Goal: Task Accomplishment & Management: Complete application form

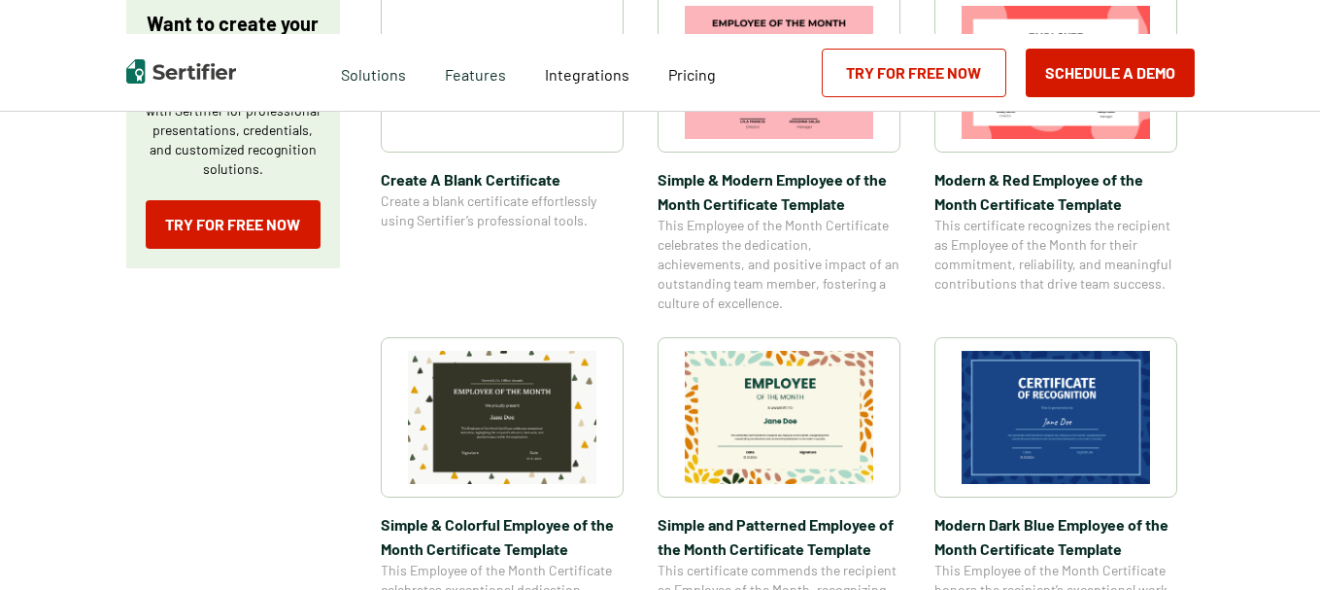
scroll to position [486, 0]
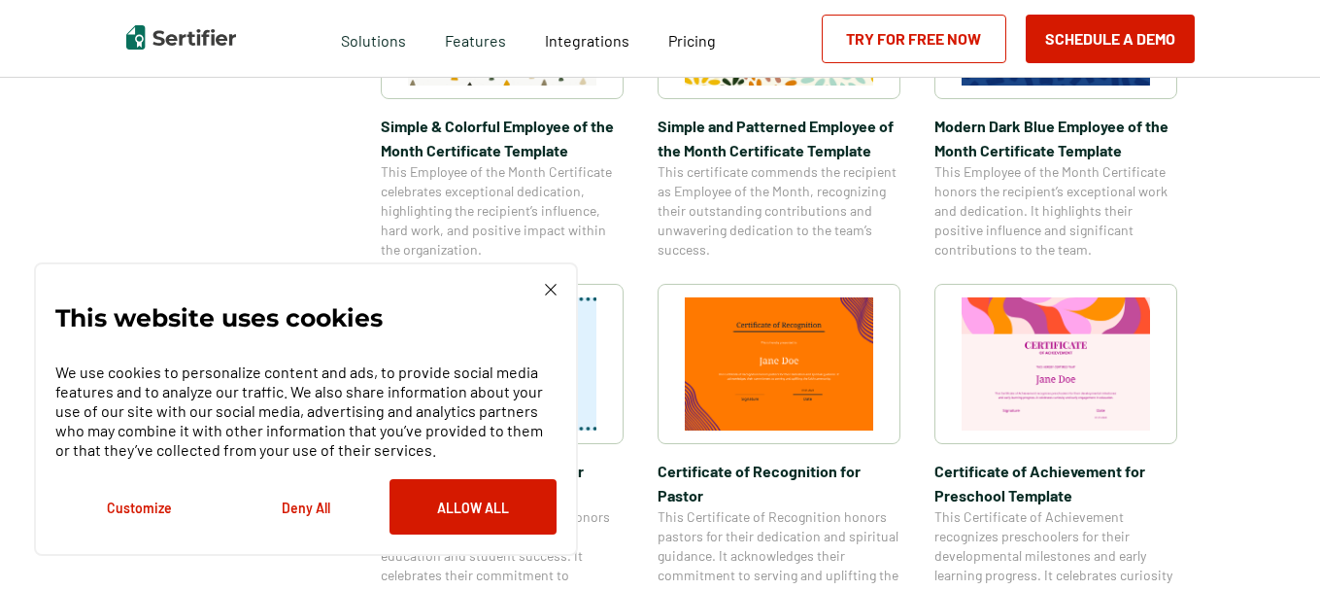
scroll to position [874, 0]
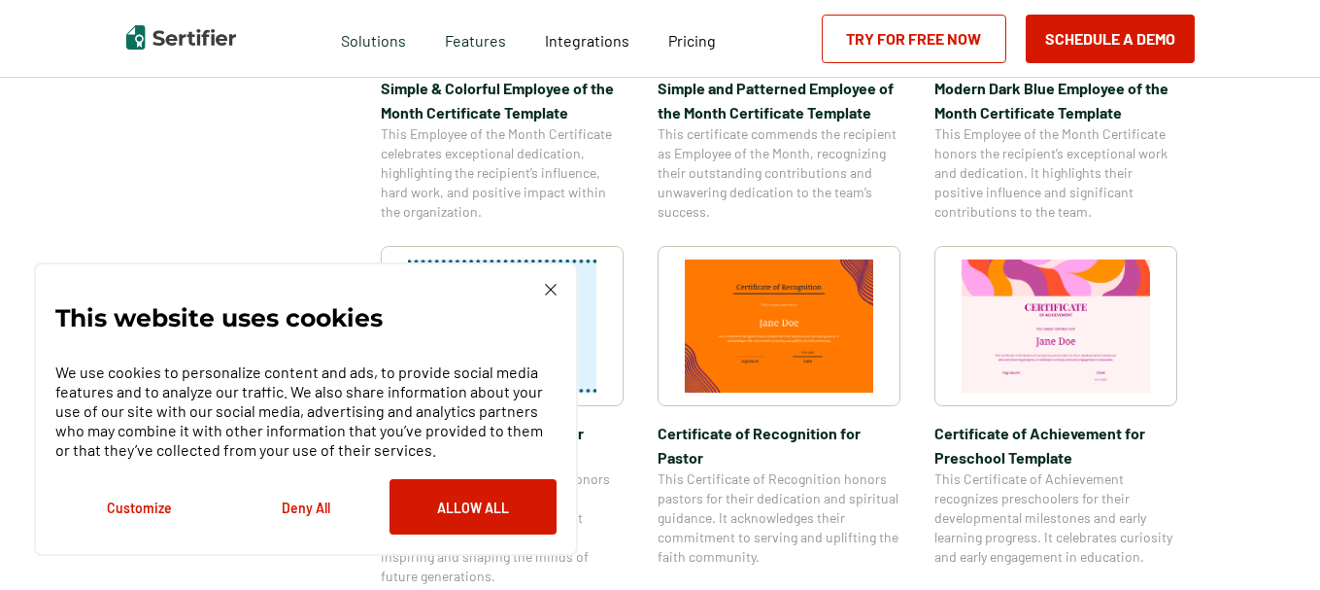
click at [545, 288] on img at bounding box center [551, 290] width 12 height 12
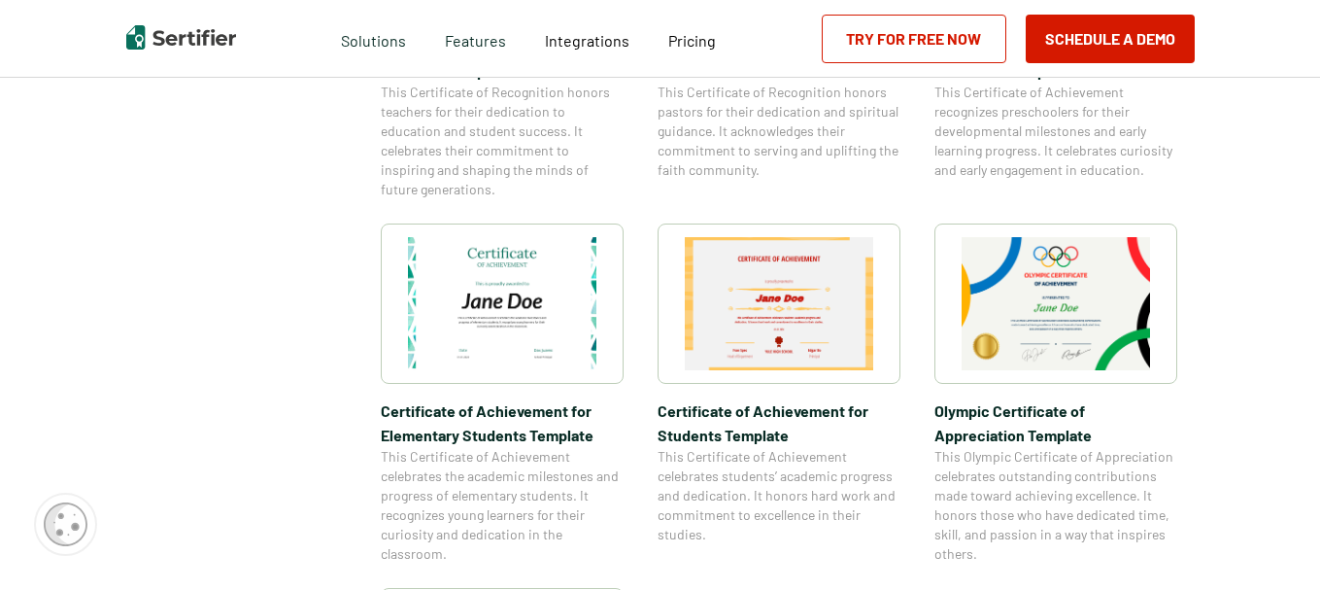
scroll to position [1263, 0]
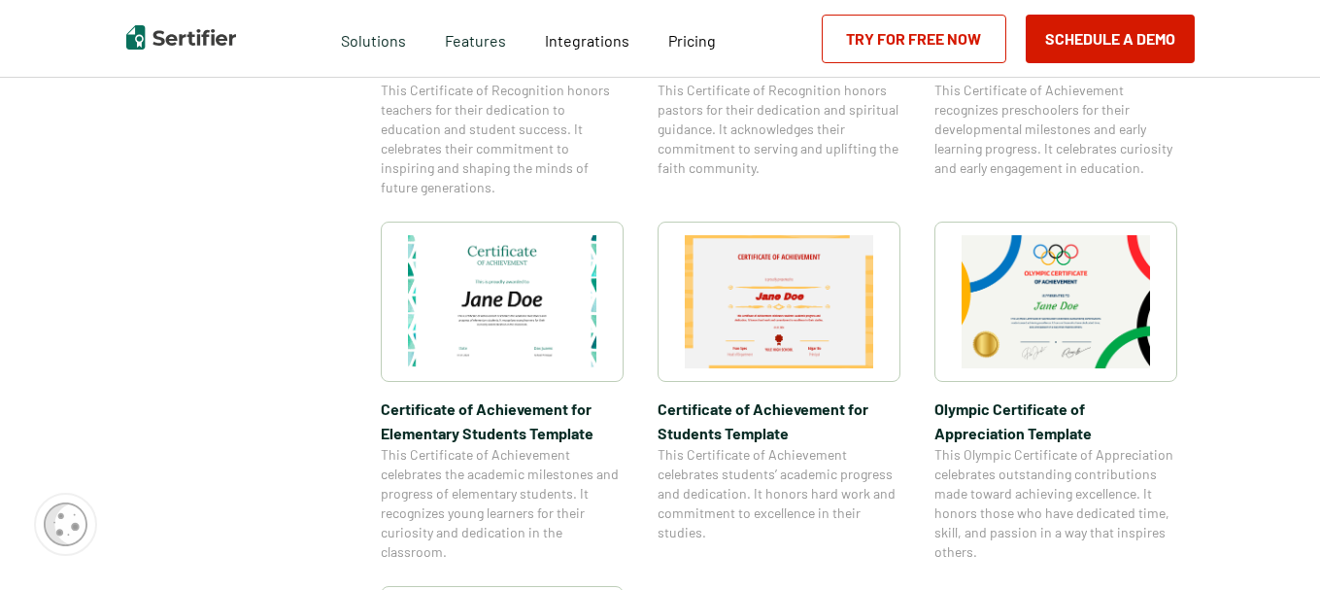
click at [579, 341] on img at bounding box center [502, 301] width 188 height 133
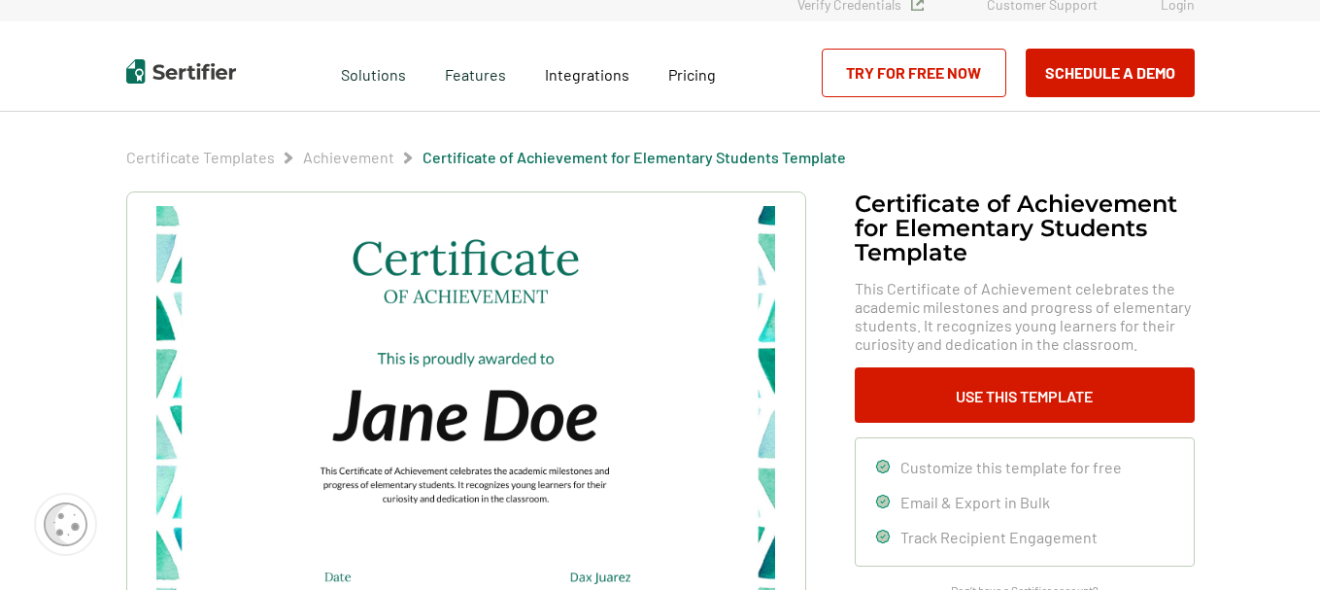
scroll to position [97, 0]
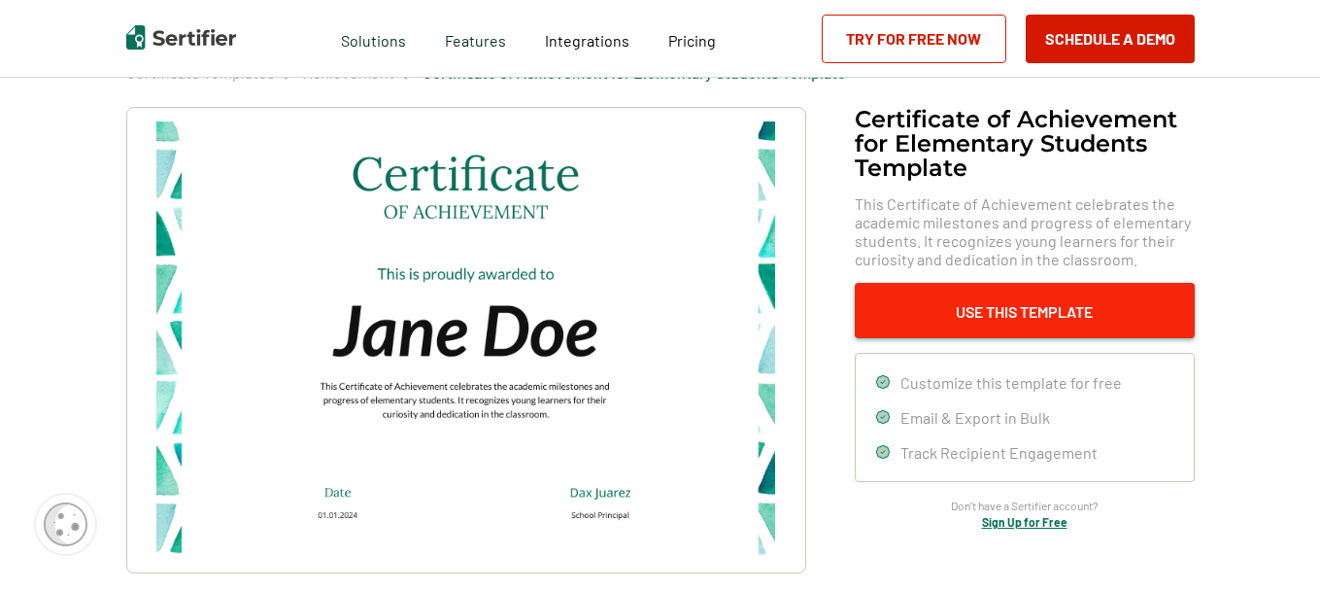
click at [1002, 305] on button "Use This Template" at bounding box center [1025, 310] width 340 height 55
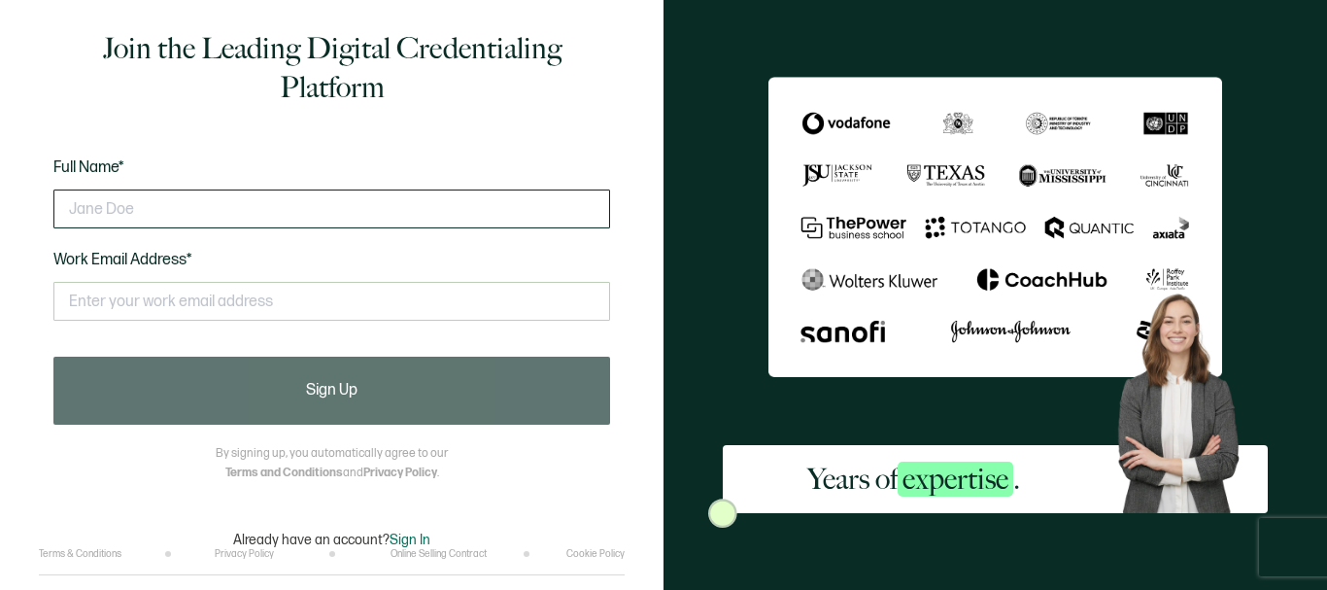
click at [354, 205] on input "text" at bounding box center [331, 208] width 557 height 39
type input "[PERSON_NAME]"
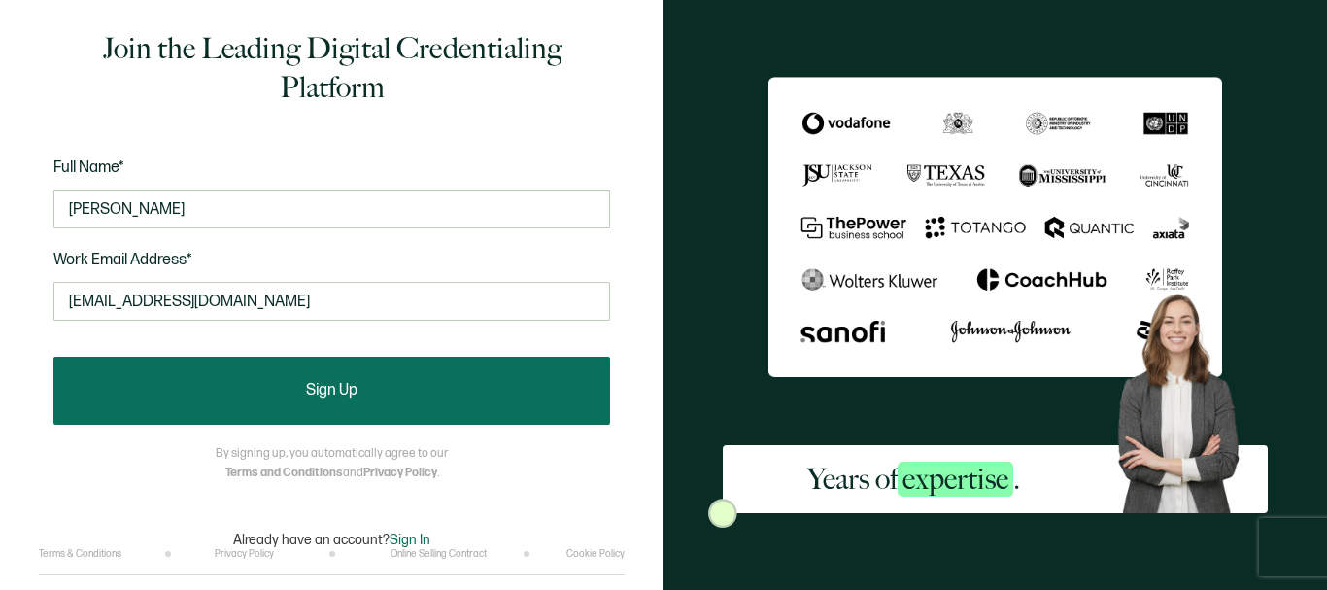
type input "[EMAIL_ADDRESS][DOMAIN_NAME]"
click at [361, 390] on button "Sign Up" at bounding box center [331, 390] width 557 height 68
